Goal: Connect with others: Establish contact or relationships with other users

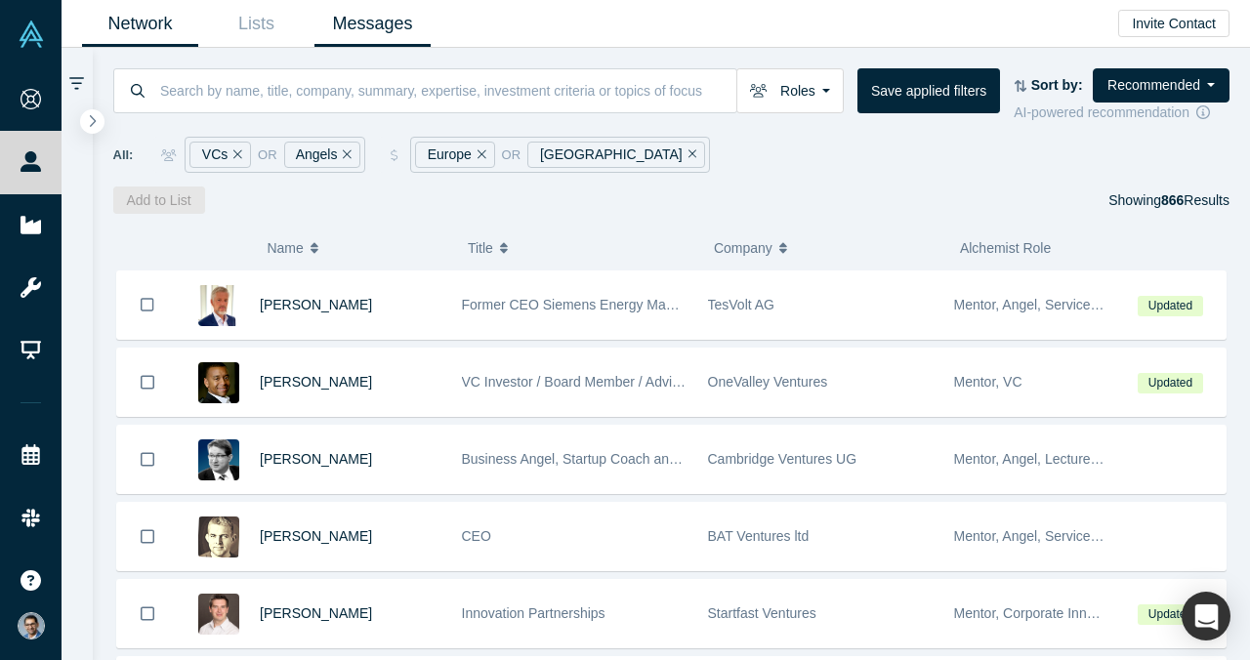
click at [385, 20] on link "Messages" at bounding box center [372, 24] width 116 height 46
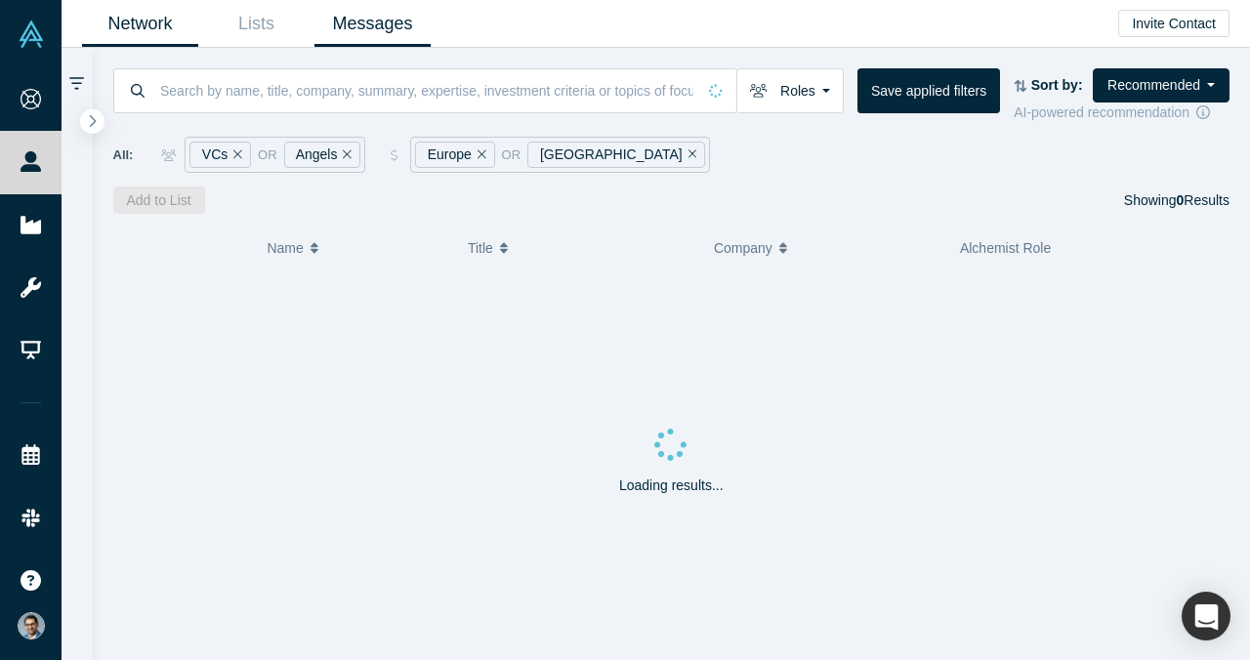
click at [391, 35] on link "Messages" at bounding box center [372, 24] width 116 height 46
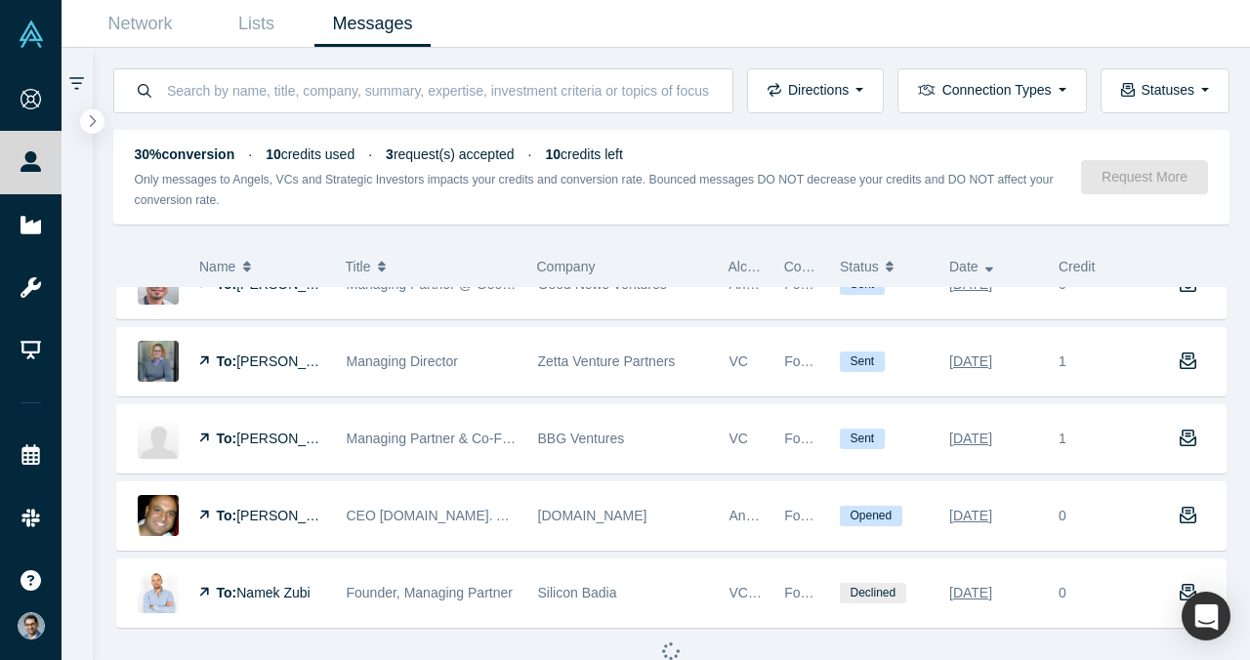
scroll to position [1202, 0]
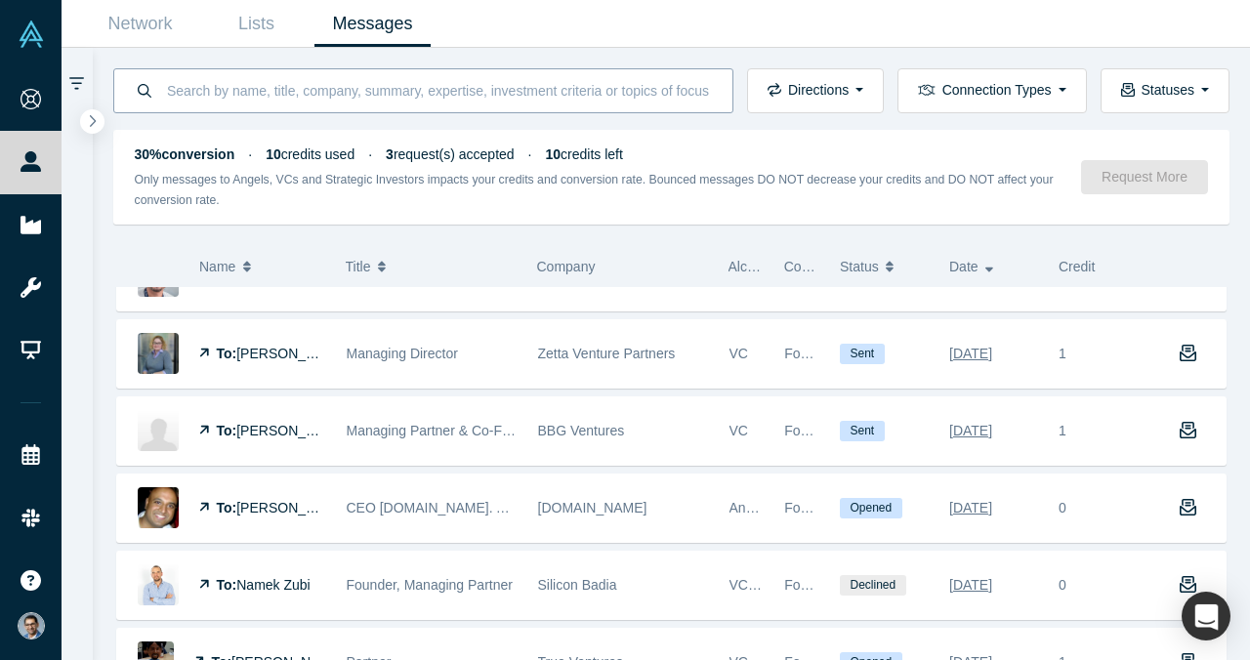
click at [388, 92] on input at bounding box center [438, 90] width 547 height 46
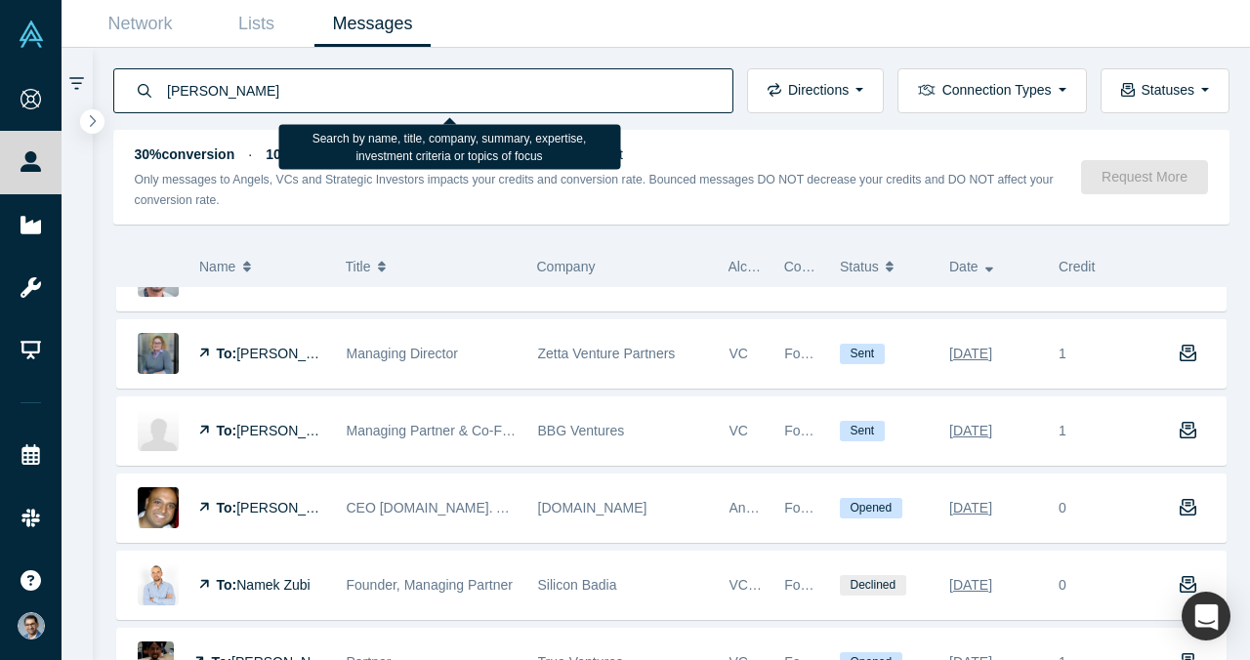
type input "sandhu"
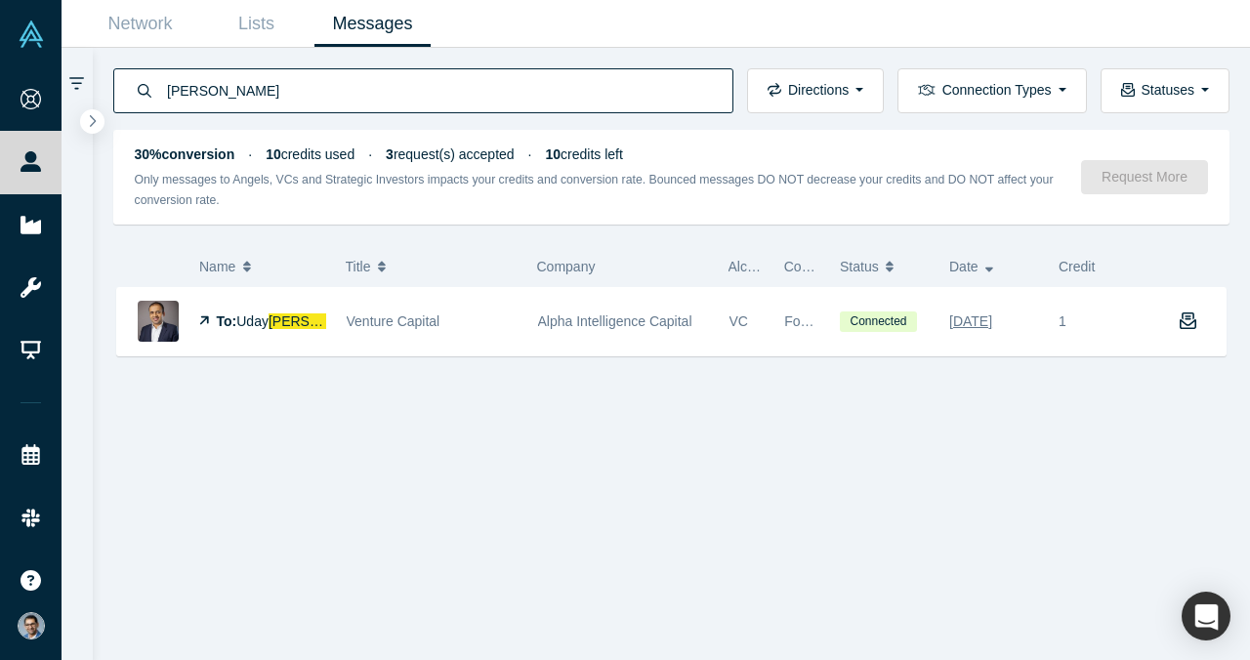
click at [168, 47] on div "Network Lists Messages" at bounding box center [656, 24] width 1188 height 48
click at [169, 33] on link "Network" at bounding box center [140, 24] width 116 height 46
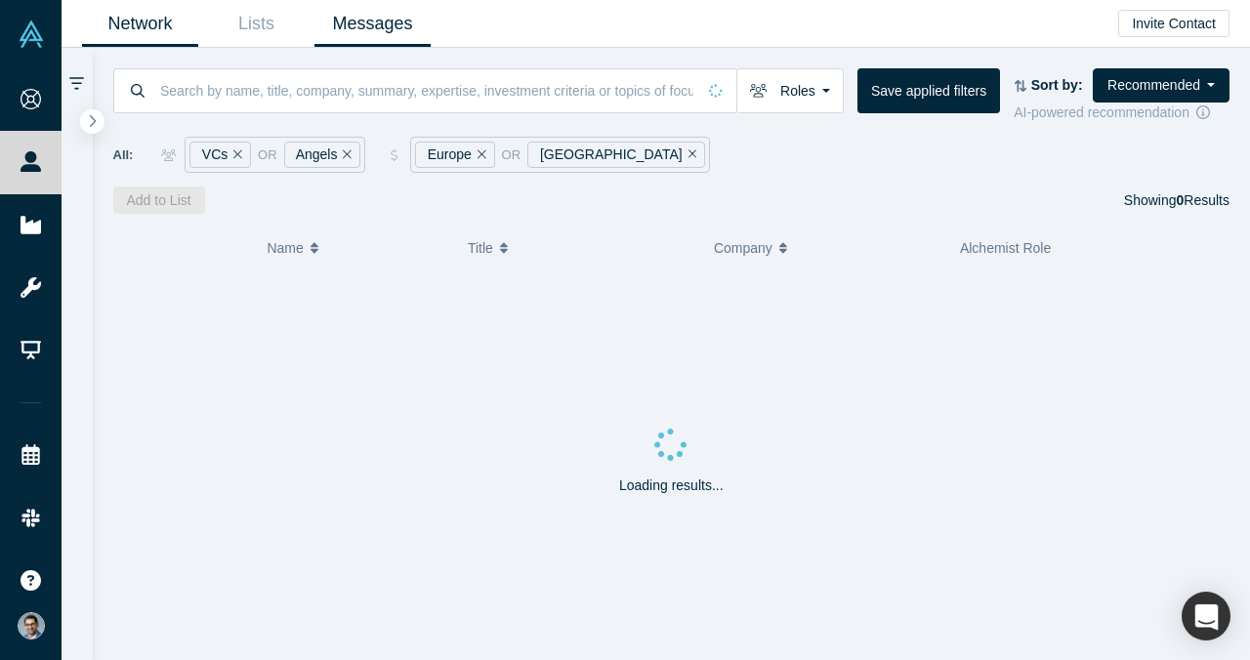
click at [376, 40] on link "Messages" at bounding box center [372, 24] width 116 height 46
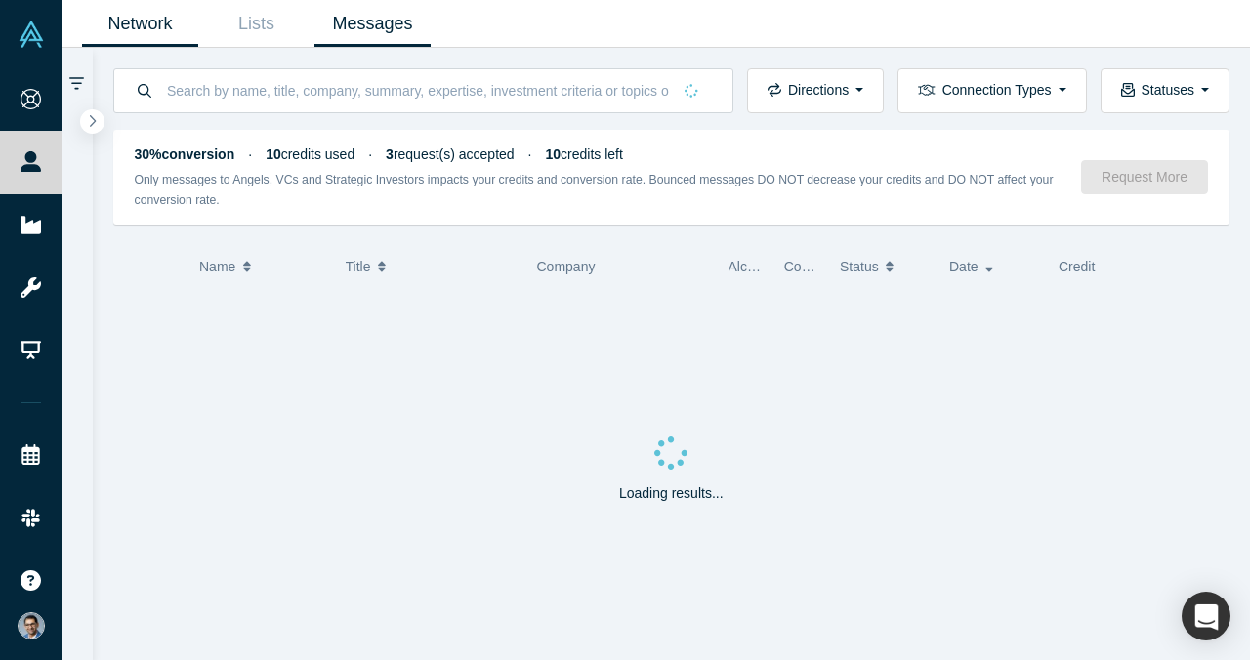
click at [172, 32] on link "Network" at bounding box center [140, 24] width 116 height 46
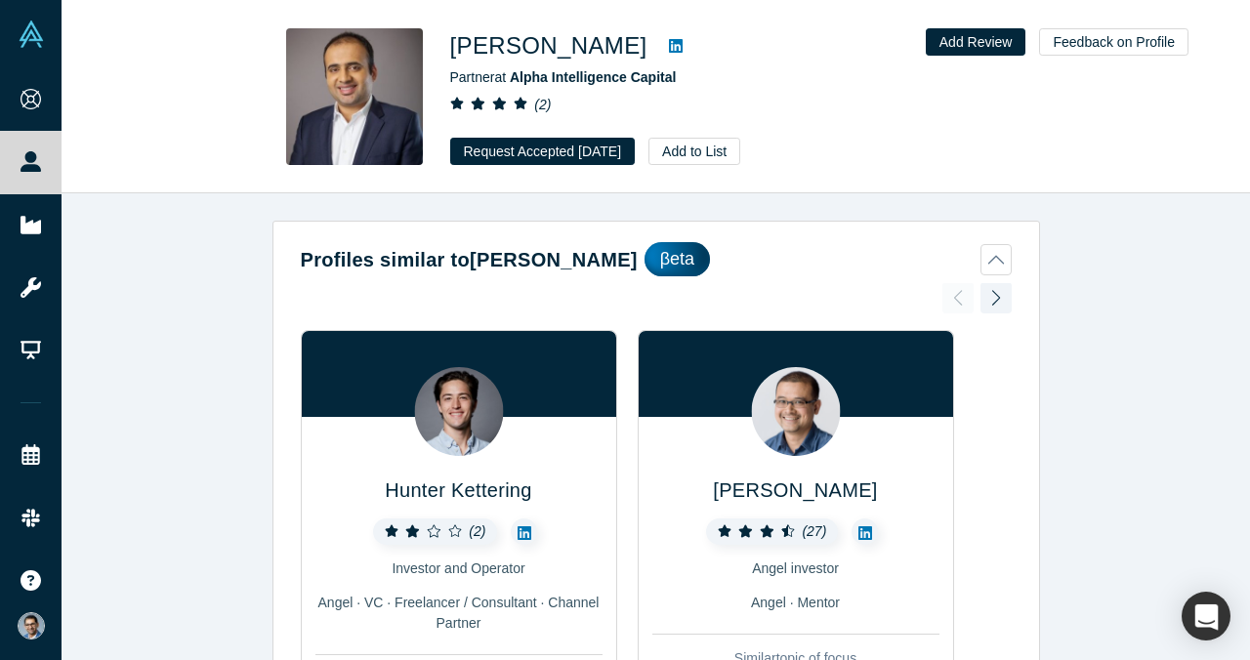
click at [661, 43] on link at bounding box center [675, 45] width 29 height 23
click at [1000, 255] on button "Profiles similar to [PERSON_NAME]" at bounding box center [656, 259] width 711 height 34
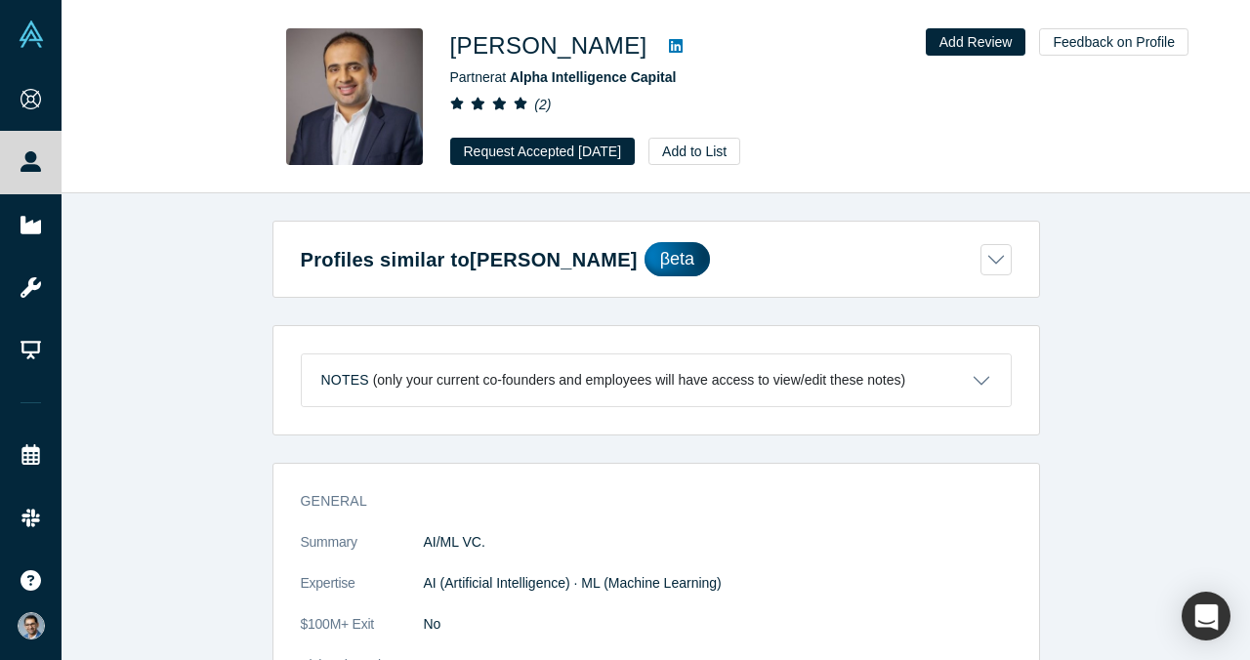
click at [1001, 250] on button "Profiles similar to [PERSON_NAME]" at bounding box center [656, 259] width 711 height 34
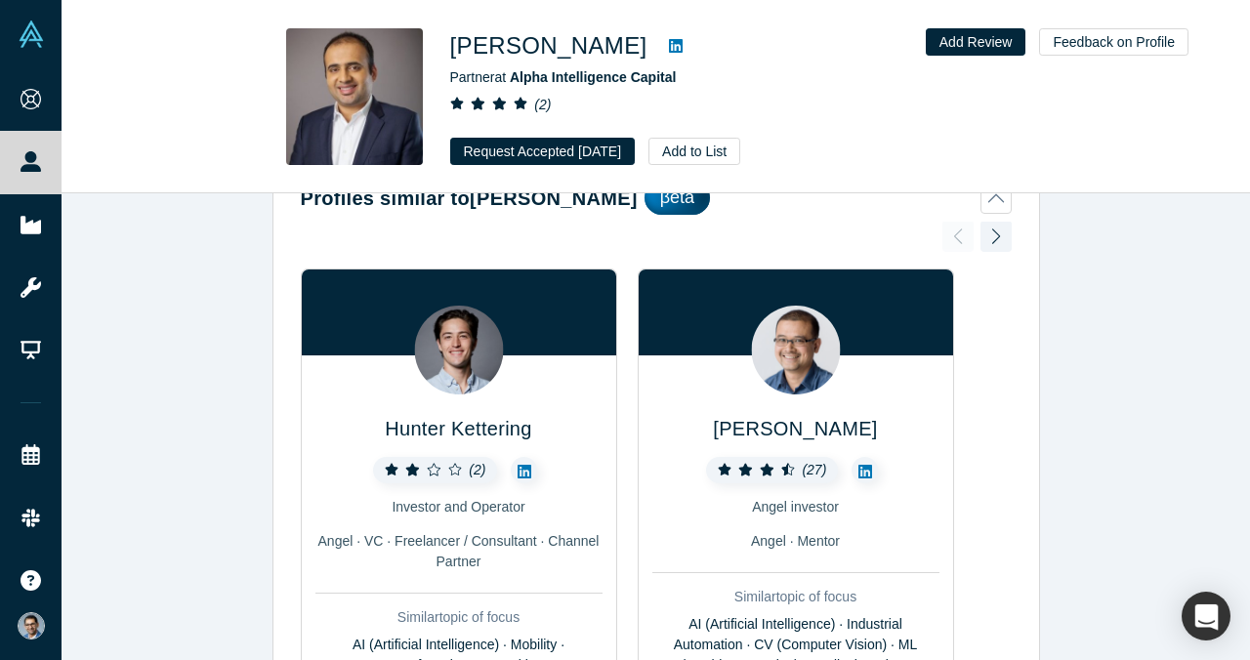
scroll to position [59, 0]
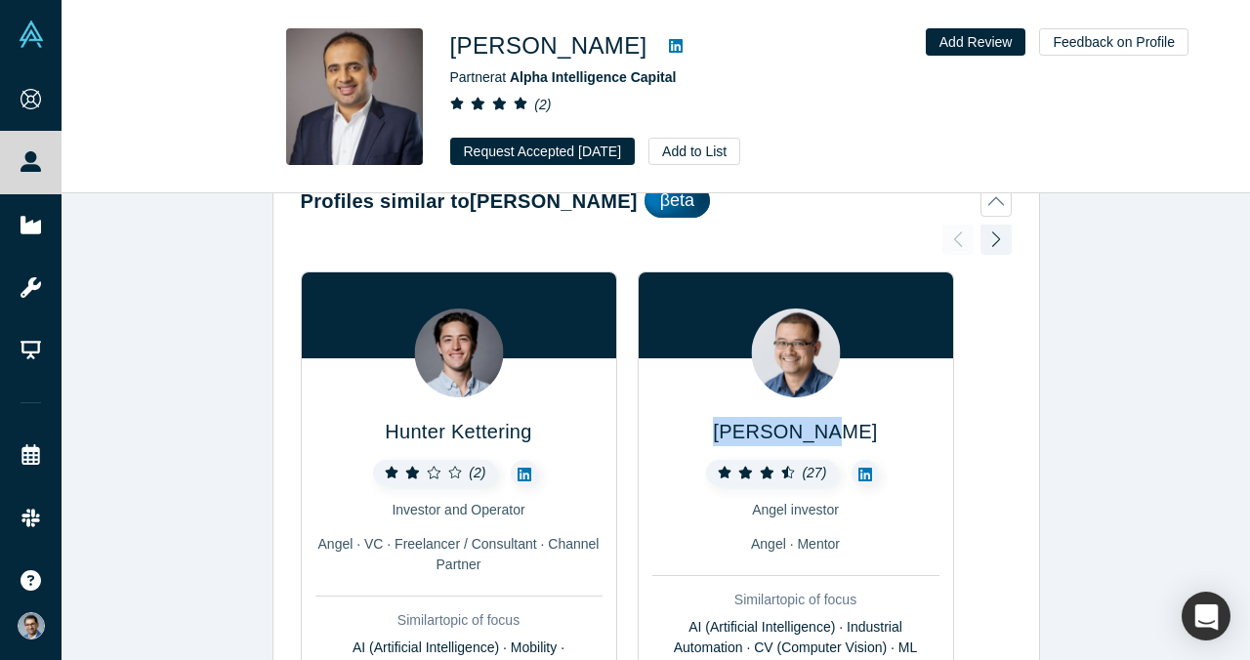
click at [992, 208] on button "Profiles similar to [PERSON_NAME]" at bounding box center [656, 201] width 711 height 34
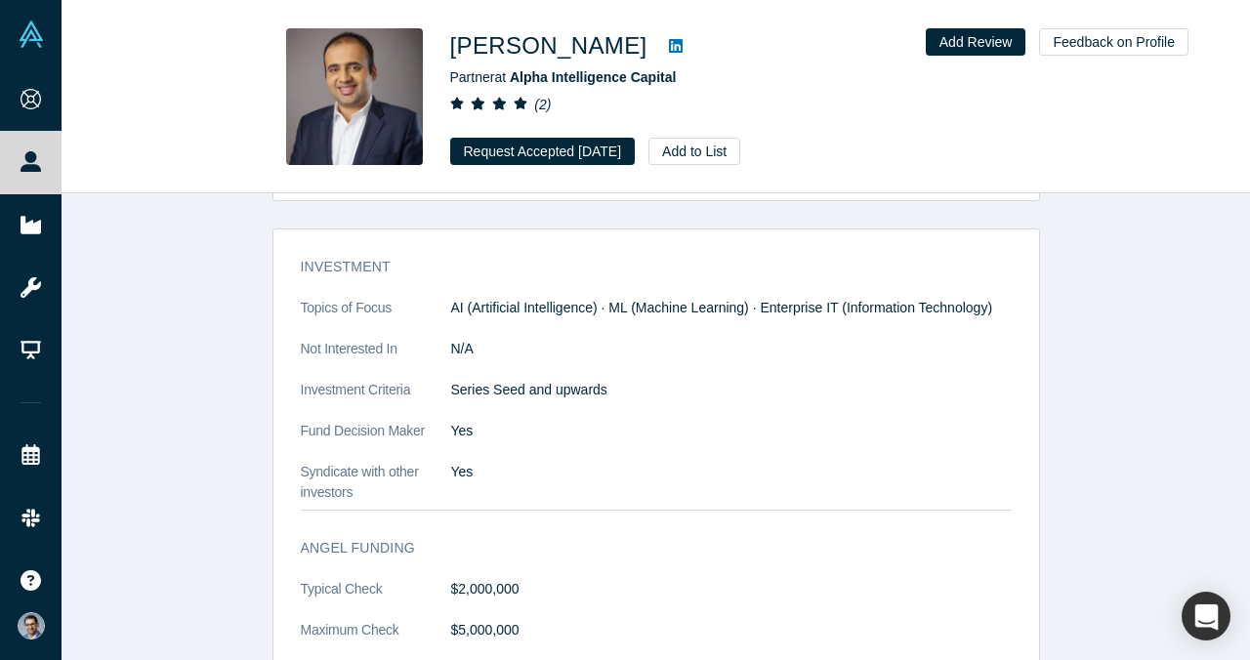
scroll to position [0, 0]
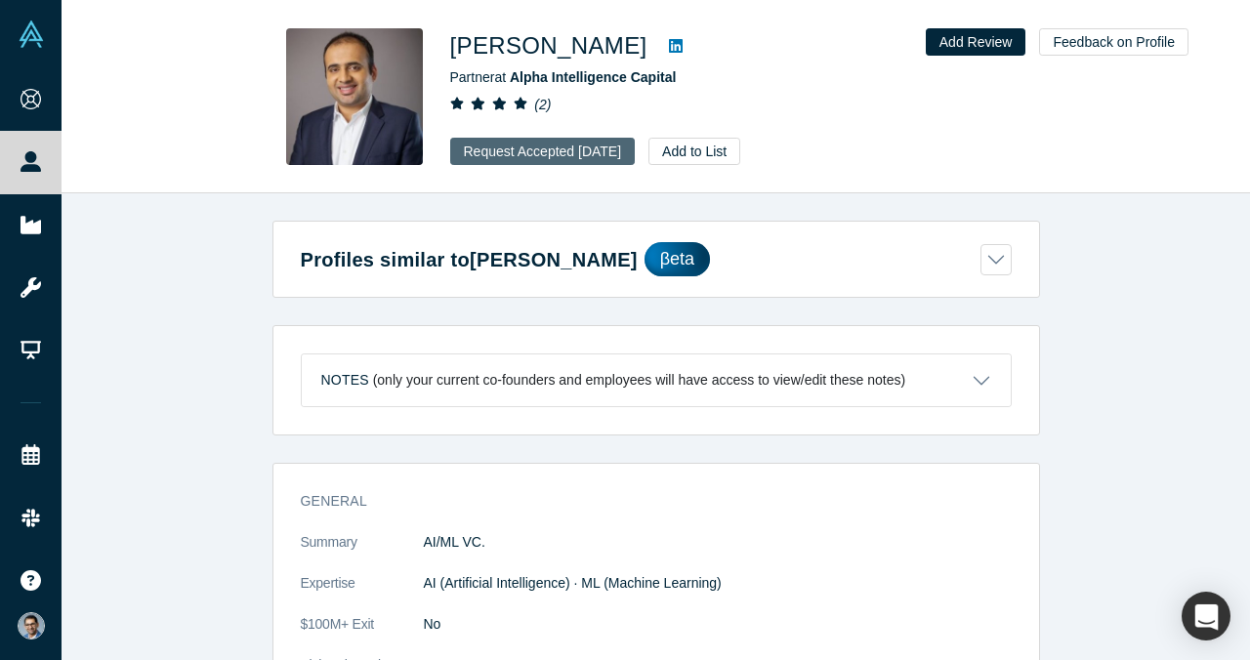
click at [630, 150] on button "Request Accepted [DATE]" at bounding box center [543, 151] width 186 height 27
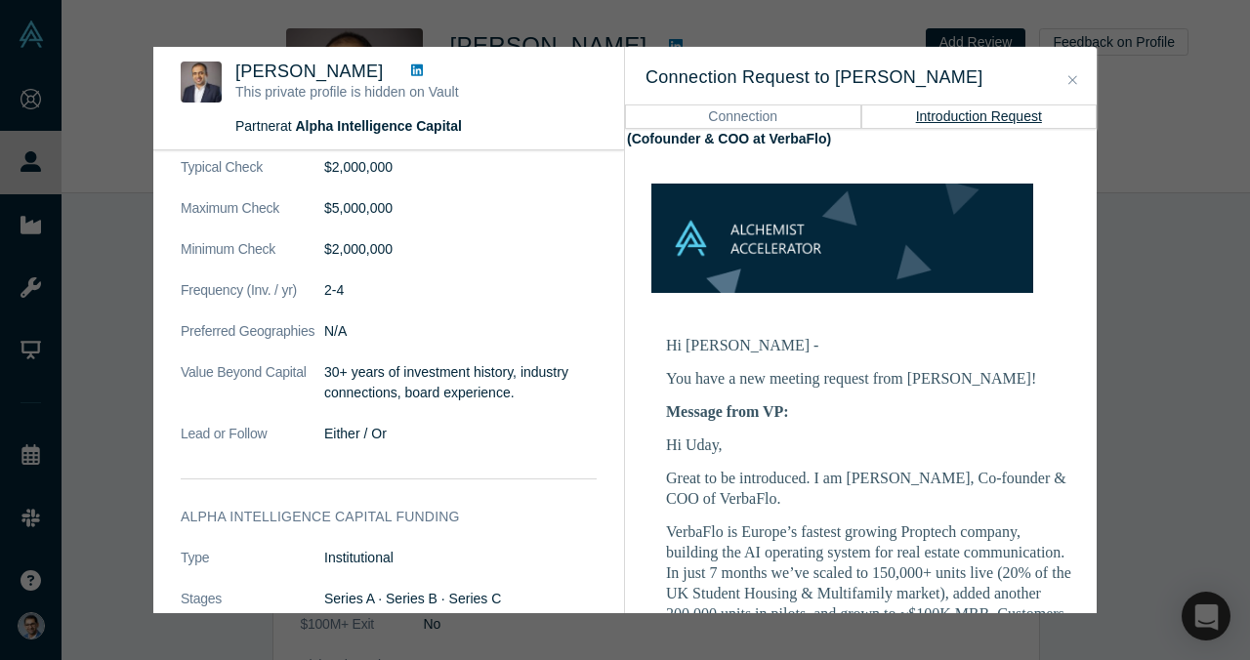
scroll to position [163, 19]
